Goal: Find specific page/section: Find specific page/section

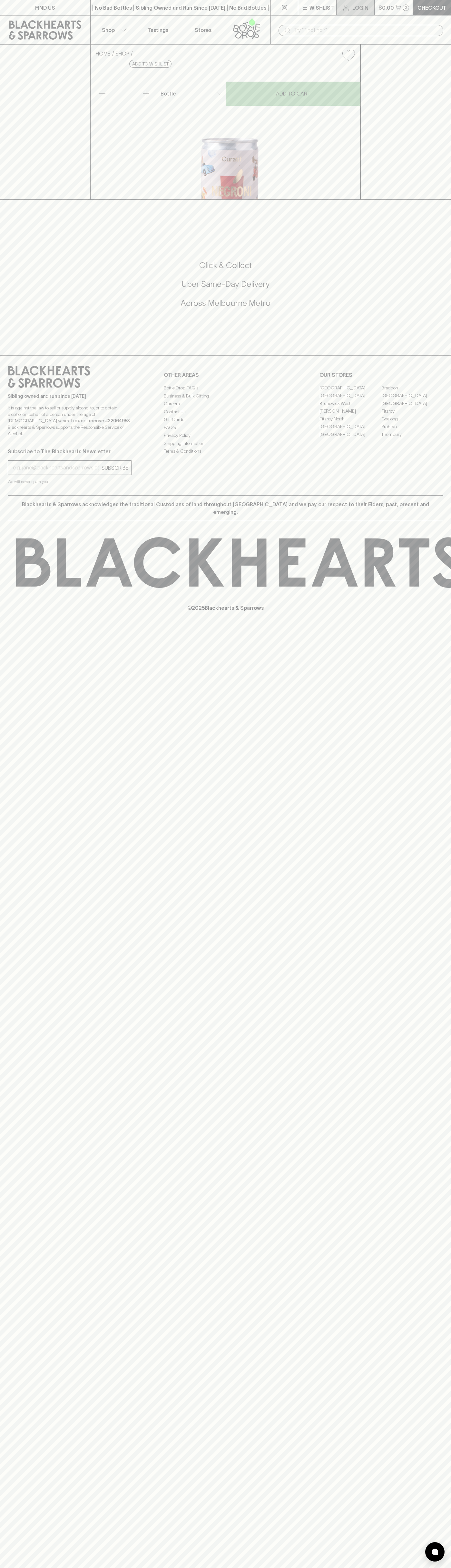
click at [338, 10] on link "Login" at bounding box center [355, 7] width 38 height 15
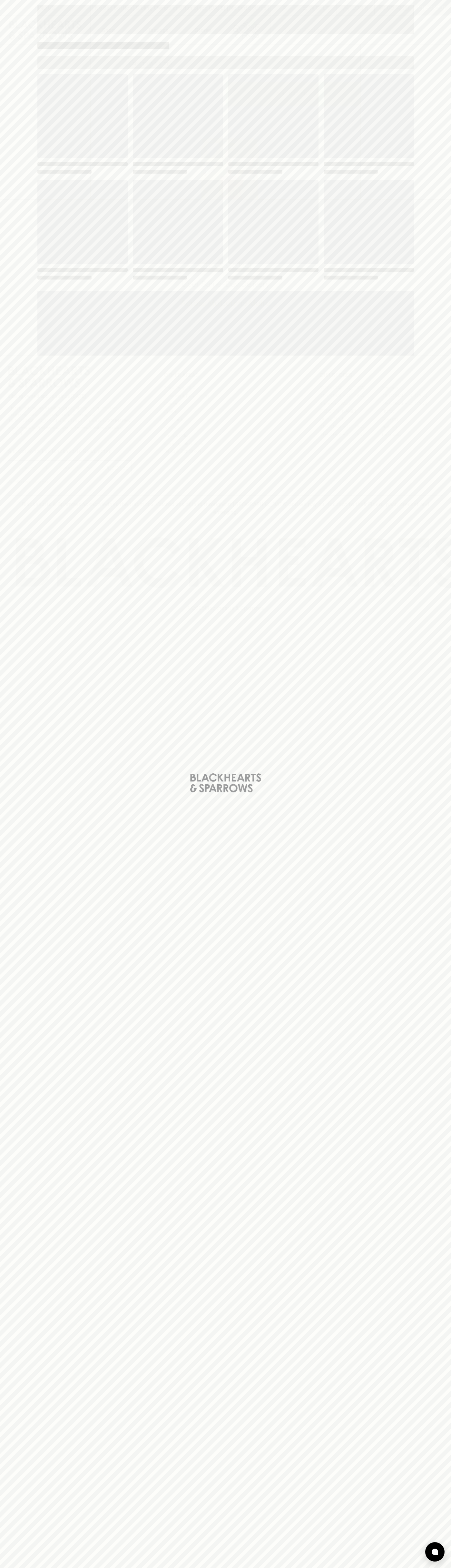
click at [440, 337] on div "Loading" at bounding box center [225, 784] width 451 height 1568
click at [445, 1568] on html "FIND US | No Bad Bottles | Sibling Owned and Run Since [DATE] | No Bad Bottles …" at bounding box center [225, 784] width 451 height 1568
click at [13, 292] on div "Loading" at bounding box center [225, 784] width 451 height 1568
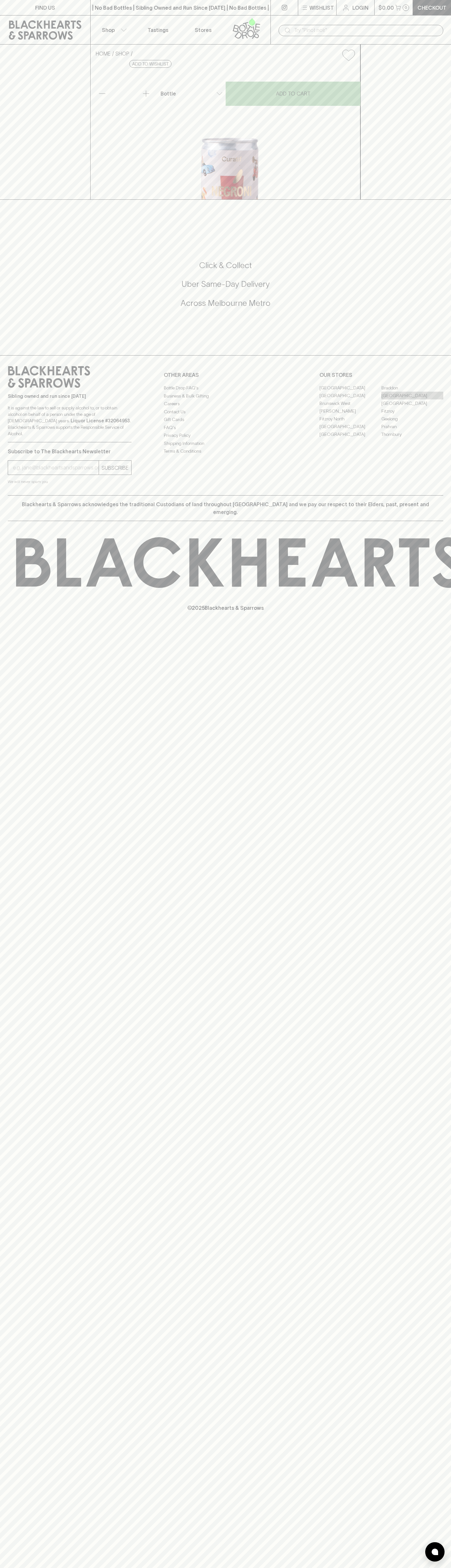
click at [412, 400] on link "[GEOGRAPHIC_DATA]" at bounding box center [412, 395] width 62 height 8
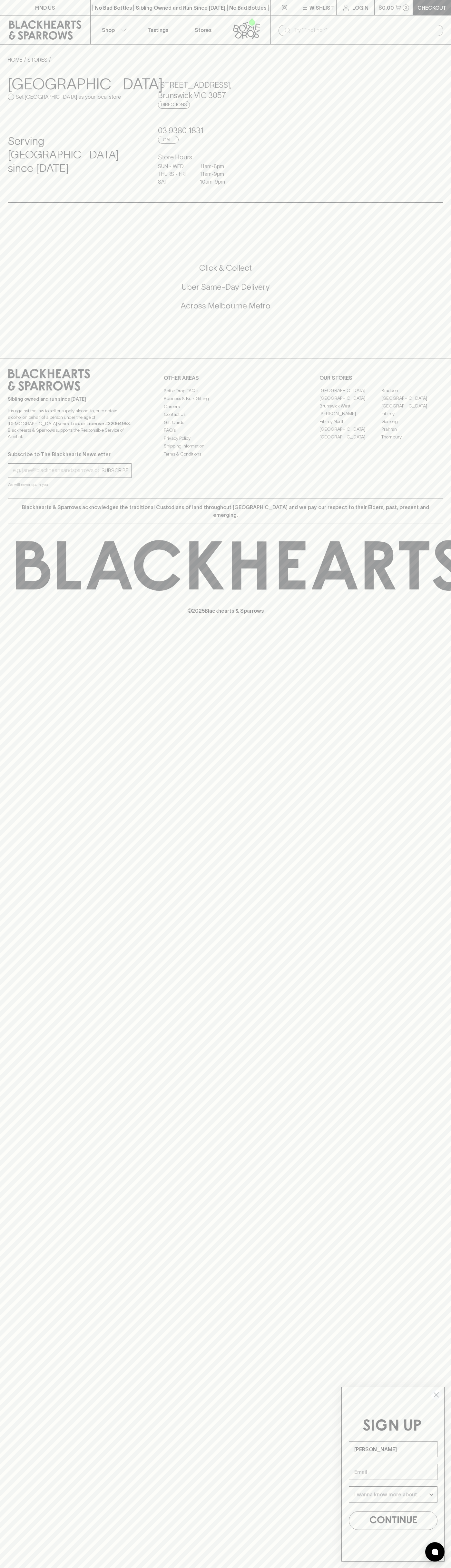
type input "John Smith"
